Goal: Information Seeking & Learning: Learn about a topic

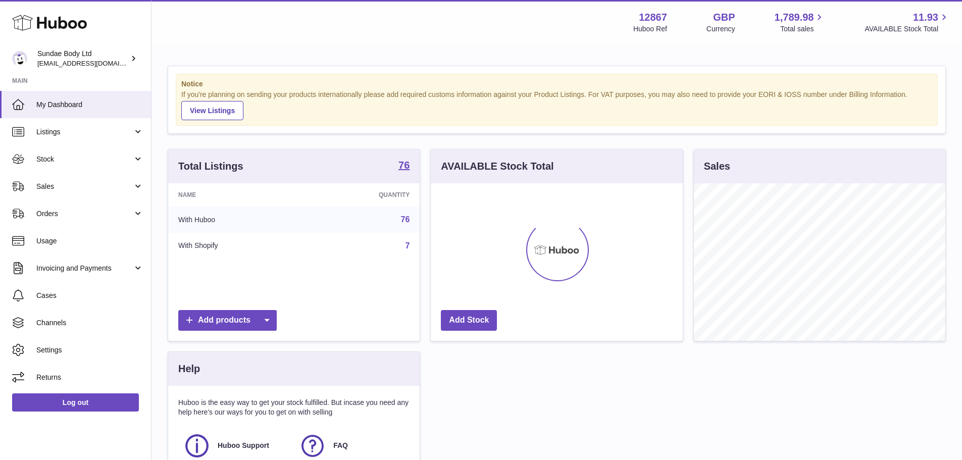
scroll to position [158, 252]
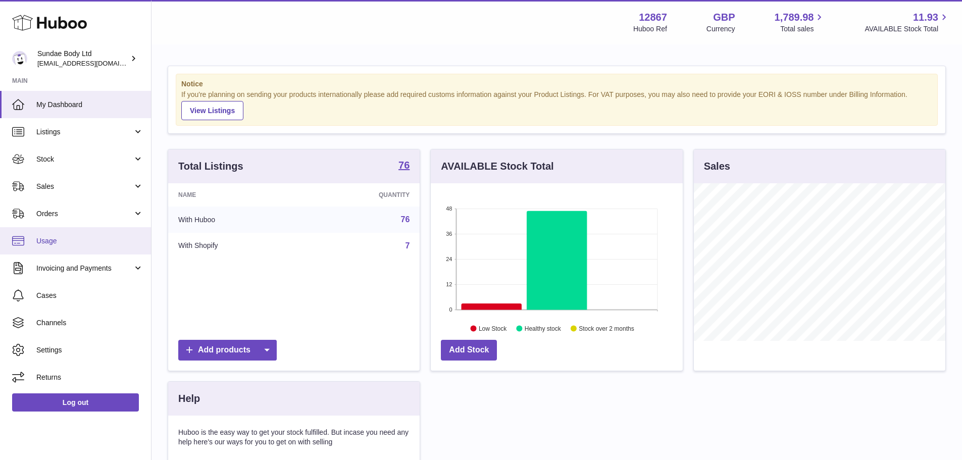
click at [39, 235] on link "Usage" at bounding box center [75, 240] width 151 height 27
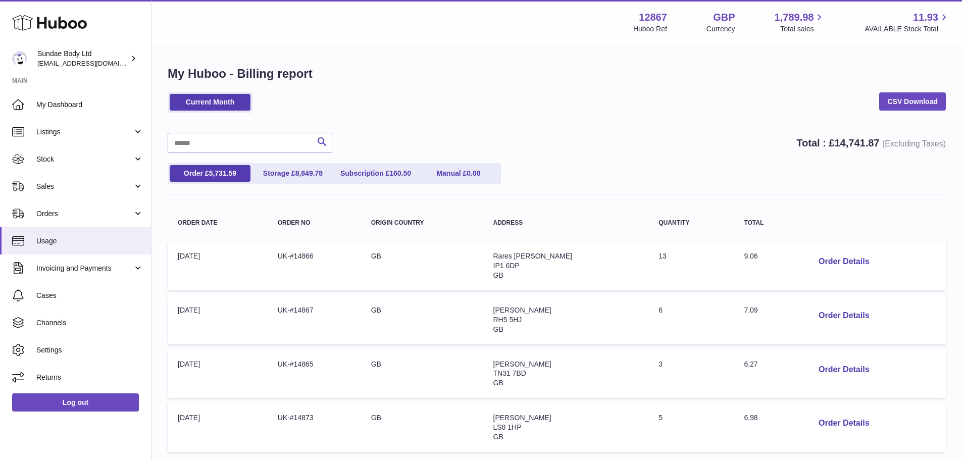
drag, startPoint x: 829, startPoint y: 142, endPoint x: 875, endPoint y: 143, distance: 46.0
click at [875, 143] on strong "Total : £ 14,741.87 (Excluding Taxes)" at bounding box center [870, 142] width 149 height 11
click at [869, 163] on div "Order £ 5,731.59 Storage £ 8,849.78 Subscription £ 160.50 Manual £ 0.00" at bounding box center [557, 173] width 778 height 21
click at [73, 102] on span "My Dashboard" at bounding box center [89, 105] width 107 height 10
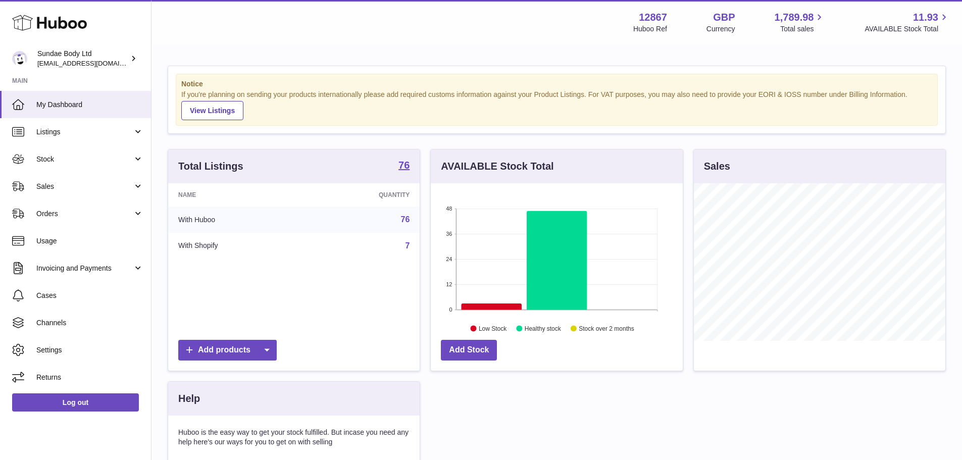
scroll to position [158, 252]
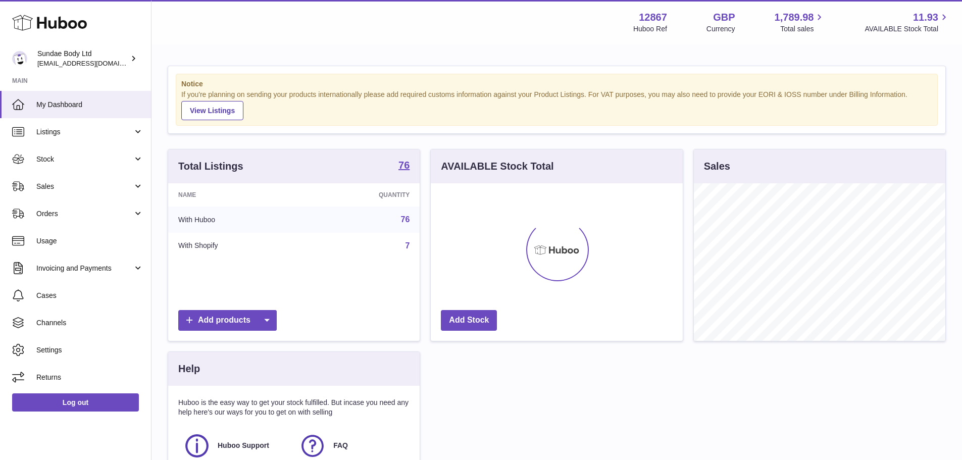
scroll to position [158, 252]
